Goal: Information Seeking & Learning: Understand process/instructions

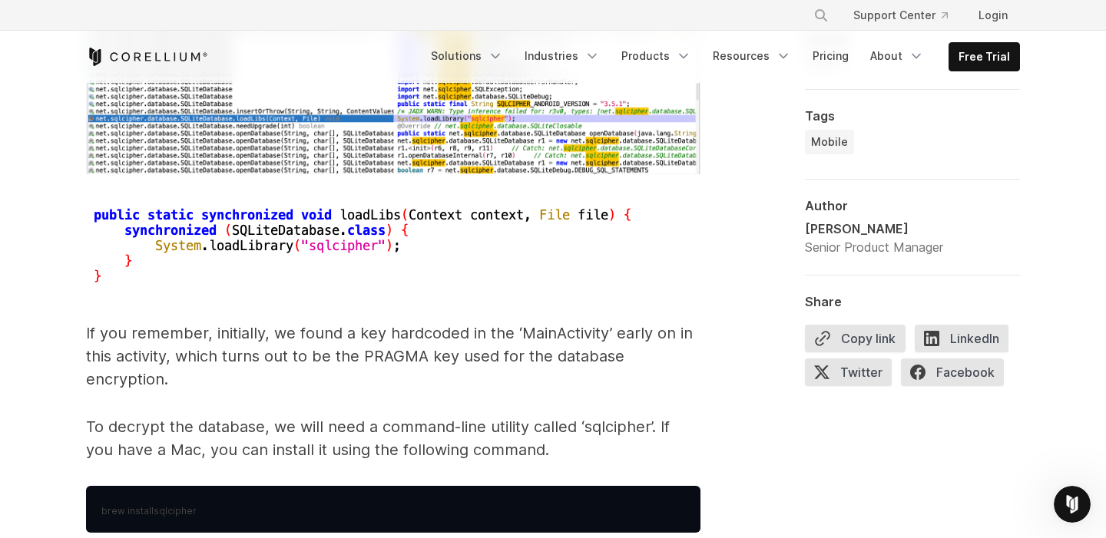
scroll to position [6798, 0]
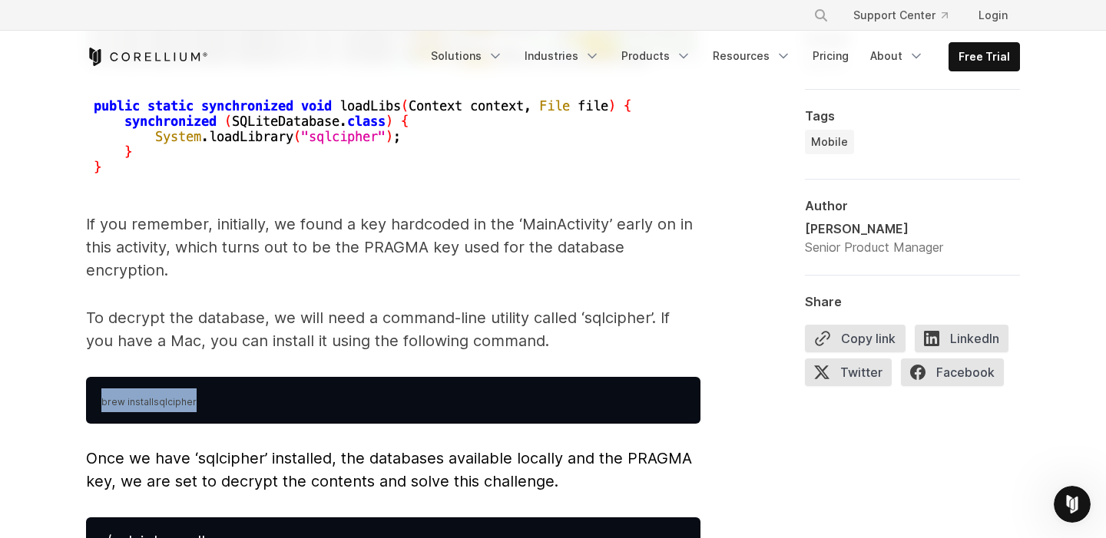
drag, startPoint x: 212, startPoint y: 379, endPoint x: 88, endPoint y: 371, distance: 124.7
click at [88, 377] on pre "brew install sqlcipher" at bounding box center [393, 400] width 614 height 47
copy span "brew install sqlcipher"
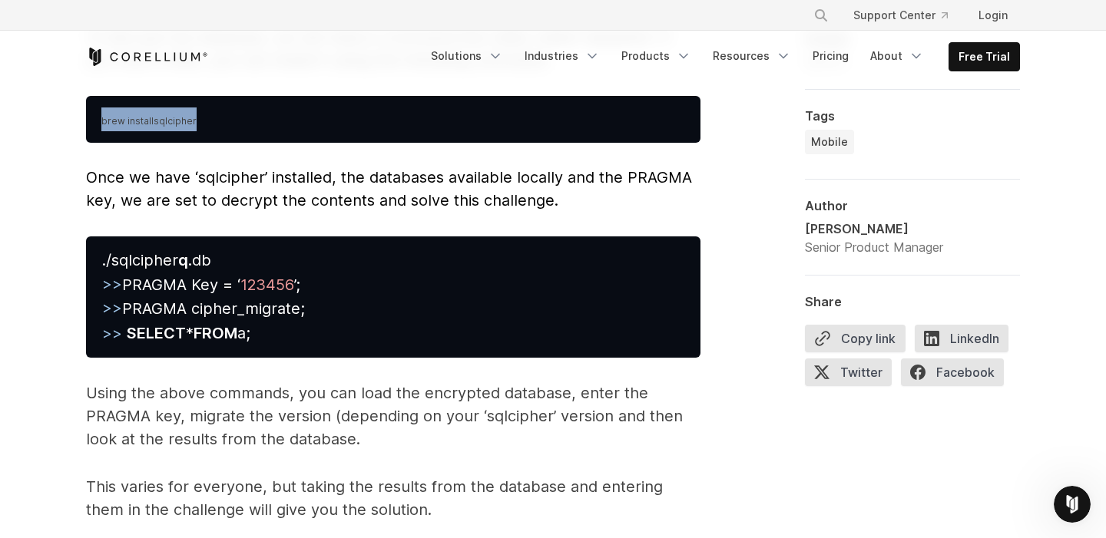
scroll to position [7056, 0]
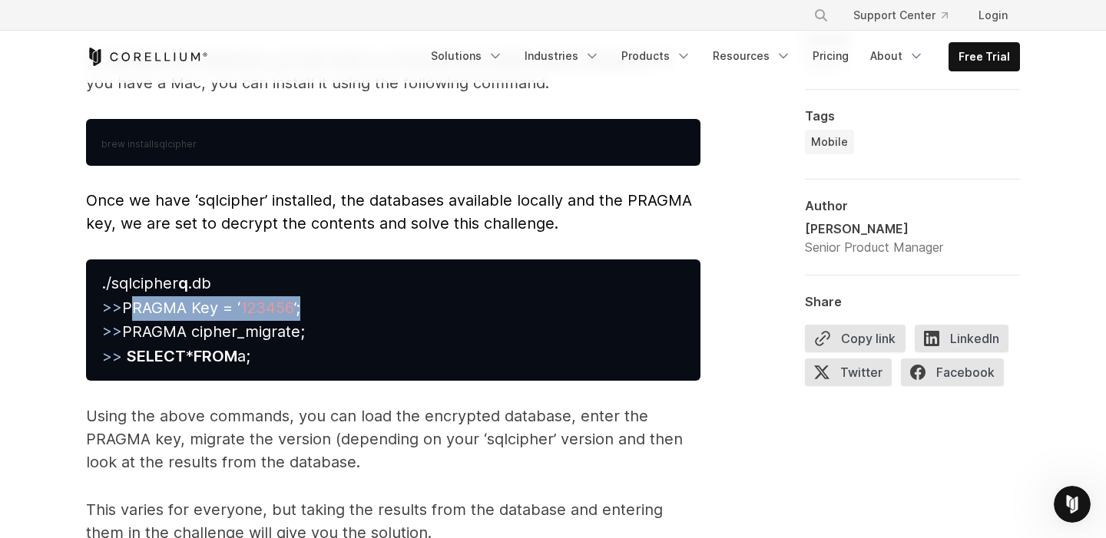
drag, startPoint x: 127, startPoint y: 280, endPoint x: 344, endPoint y: 278, distance: 216.6
click at [344, 278] on pre "./sqlcipher q .db >> PRAGMA Key = ‘ 123456 ’; >> PRAGMA cipher_migrate; >> SELE…" at bounding box center [393, 320] width 614 height 121
copy span "PRAGMA Key = ‘ 123456 ’;"
drag, startPoint x: 124, startPoint y: 305, endPoint x: 311, endPoint y: 316, distance: 187.7
click at [311, 316] on pre "./sqlcipher q .db >> PRAGMA Key = ‘ 123456 ’; >> PRAGMA cipher_migrate; >> SELE…" at bounding box center [393, 320] width 614 height 121
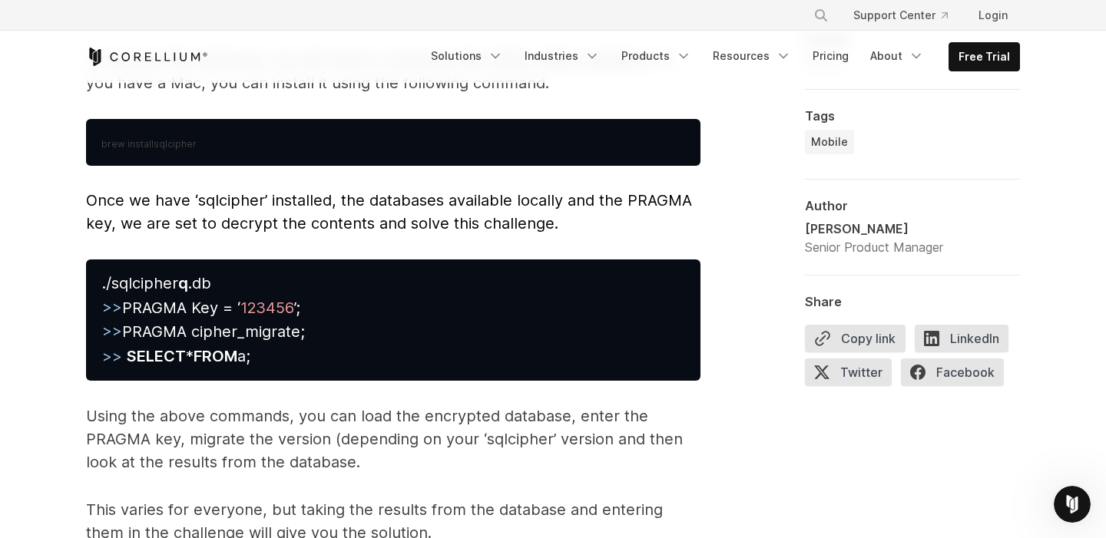
drag, startPoint x: 128, startPoint y: 308, endPoint x: 321, endPoint y: 305, distance: 192.8
click at [321, 305] on pre "./sqlcipher q .db >> PRAGMA Key = ‘ 123456 ’; >> PRAGMA cipher_migrate; >> SELE…" at bounding box center [393, 320] width 614 height 121
copy span "PRAGMA cipher_migrate;"
drag, startPoint x: 128, startPoint y: 327, endPoint x: 319, endPoint y: 329, distance: 190.5
click at [319, 329] on pre "./sqlcipher q .db >> PRAGMA Key = ‘ 123456 ’; >> PRAGMA cipher_migrate; >> SELE…" at bounding box center [393, 320] width 614 height 121
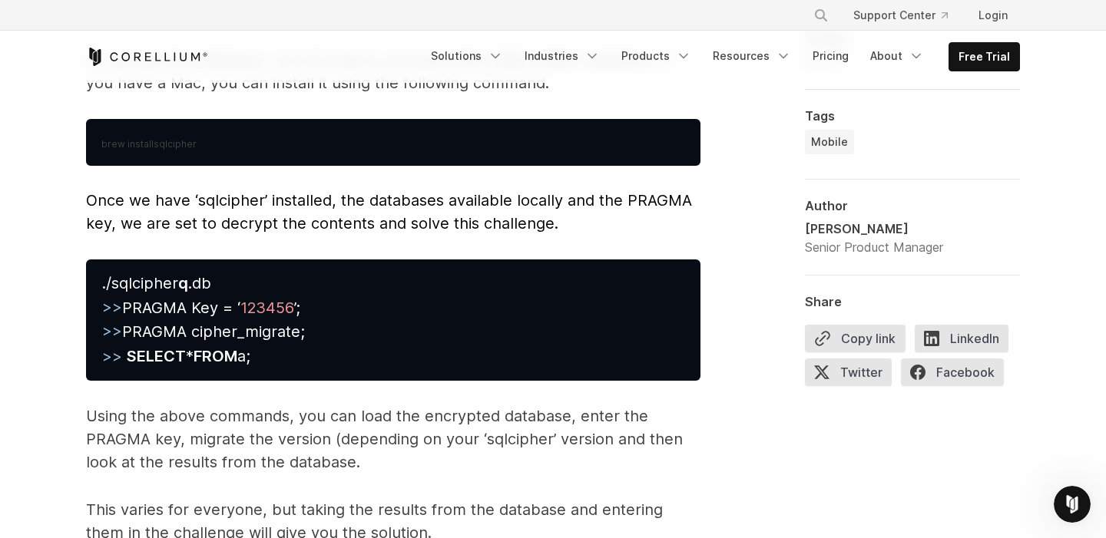
copy span "SELECT * FROM a;"
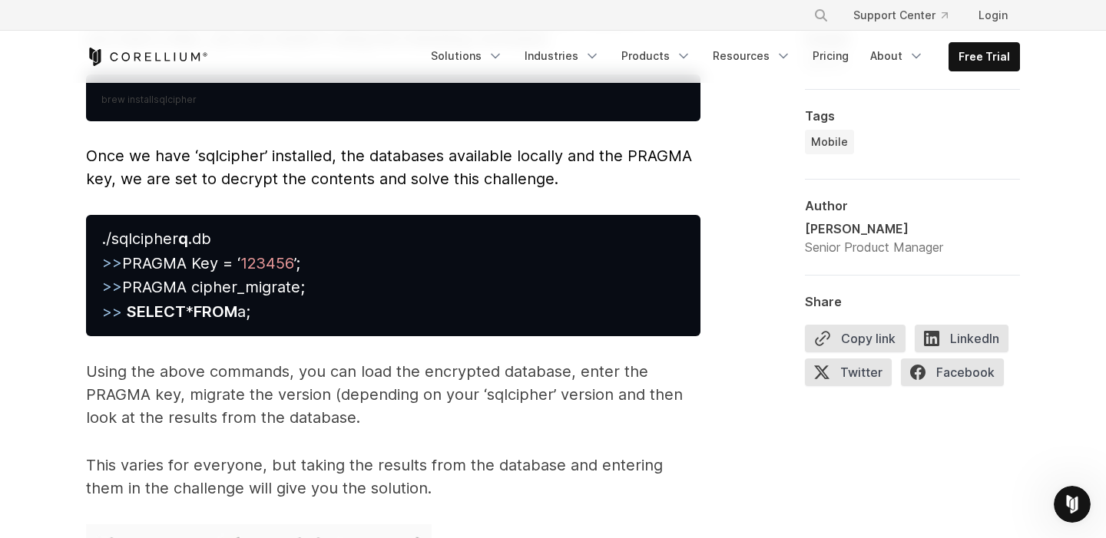
scroll to position [7138, 0]
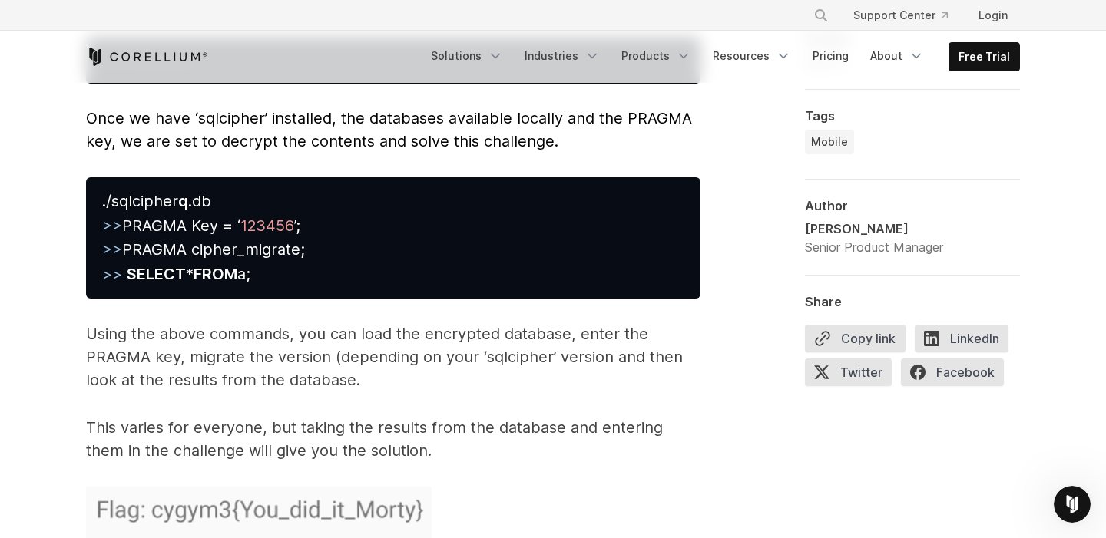
click at [498, 323] on p "Using the above commands, you can load the encrypted database, enter the PRAGMA…" at bounding box center [393, 357] width 614 height 69
click at [501, 327] on p "Using the above commands, you can load the encrypted database, enter the PRAGMA…" at bounding box center [393, 357] width 614 height 69
copy p "sqlcipher"
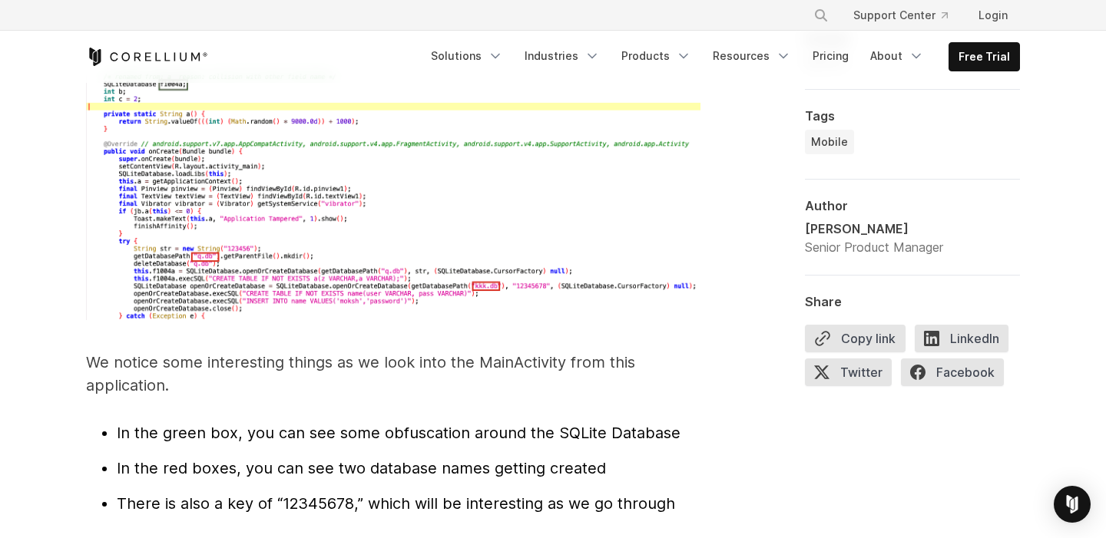
scroll to position [4924, 0]
